Goal: Navigation & Orientation: Find specific page/section

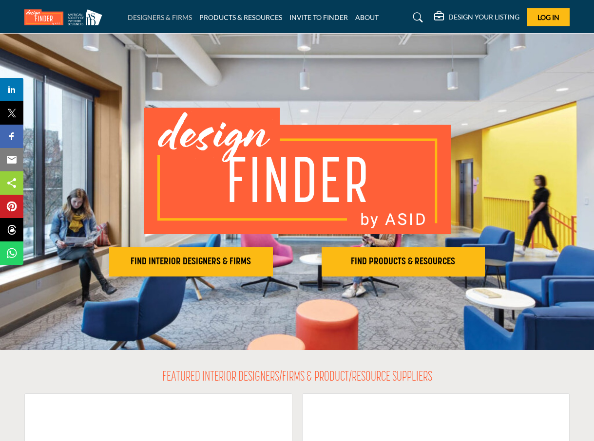
click at [150, 19] on link "DESIGNERS & FIRMS" at bounding box center [160, 17] width 64 height 8
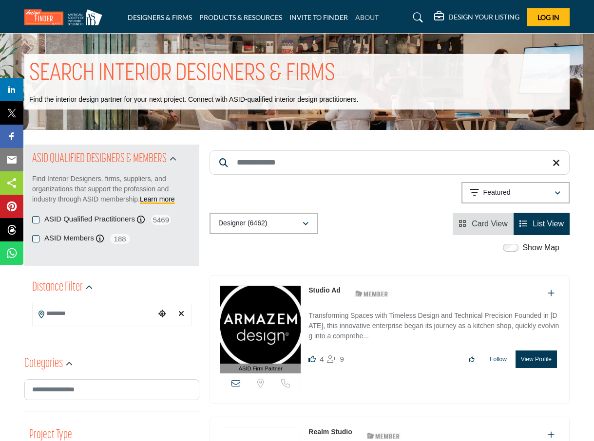
click at [365, 14] on link "ABOUT" at bounding box center [366, 17] width 23 height 8
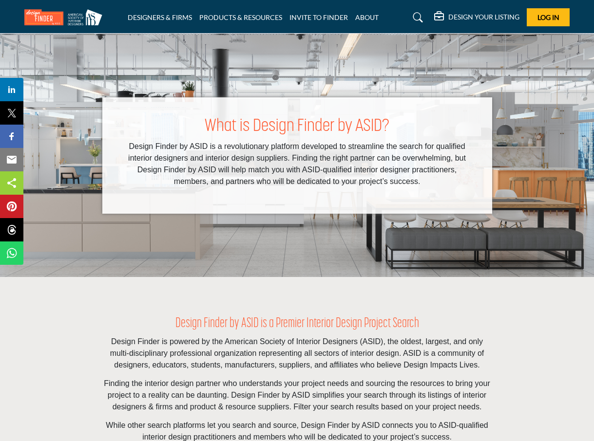
click at [495, 12] on div "DESIGN YOUR LISTING" at bounding box center [476, 18] width 85 height 12
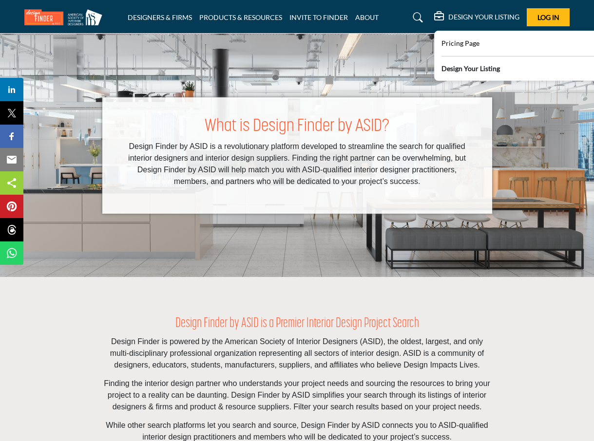
click at [47, 19] on img at bounding box center [65, 17] width 83 height 16
